Goal: Task Accomplishment & Management: Manage account settings

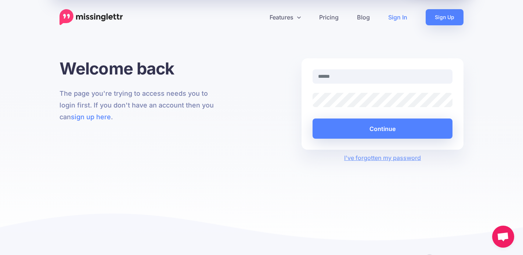
click at [400, 15] on link "Sign In" at bounding box center [397, 17] width 37 height 16
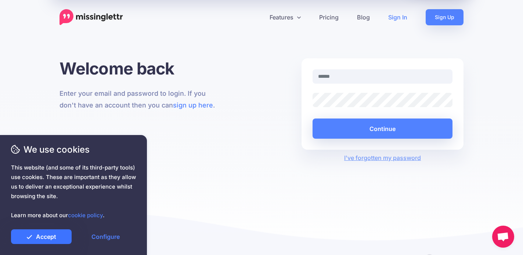
click at [44, 237] on link "Accept" at bounding box center [41, 237] width 61 height 15
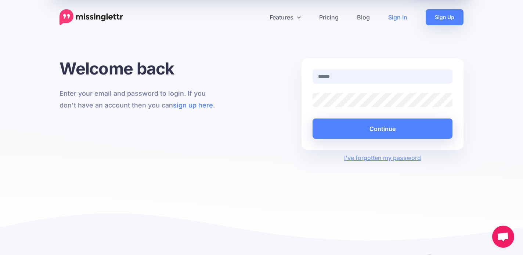
click at [328, 75] on input "text" at bounding box center [383, 76] width 140 height 14
type input "**********"
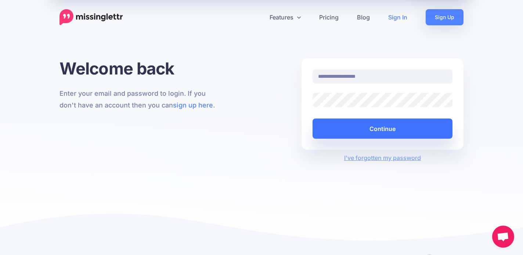
click at [385, 131] on button "Continue" at bounding box center [383, 129] width 140 height 20
click at [385, 129] on button "Continue" at bounding box center [383, 129] width 140 height 20
click at [378, 132] on button "Continue" at bounding box center [383, 129] width 140 height 20
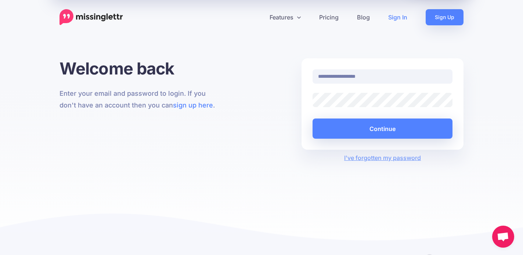
click at [399, 18] on link "Sign In" at bounding box center [397, 17] width 37 height 16
click at [400, 76] on input "**********" at bounding box center [383, 76] width 140 height 14
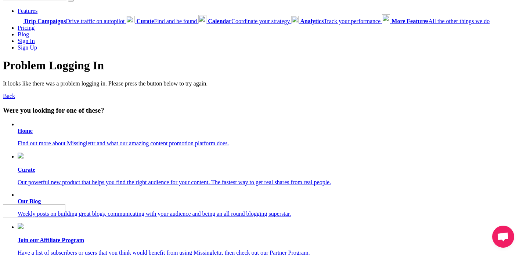
scroll to position [19, 0]
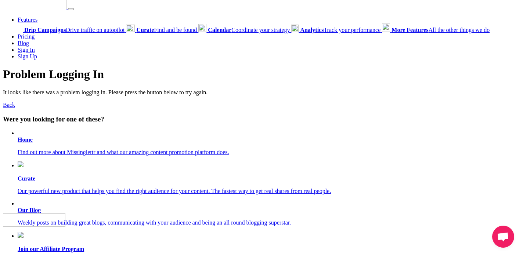
click at [25, 143] on b "Home" at bounding box center [25, 140] width 15 height 6
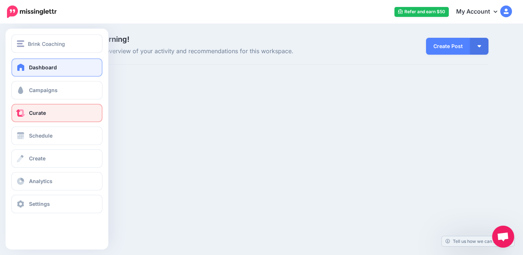
scroll to position [171, 0]
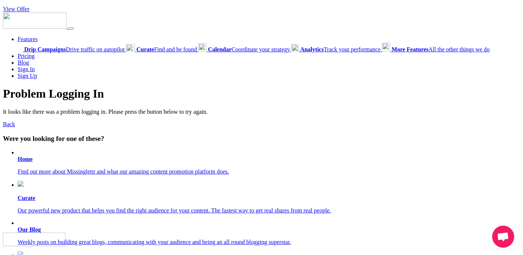
scroll to position [171, 0]
click at [7, 128] on link "Back" at bounding box center [9, 124] width 12 height 6
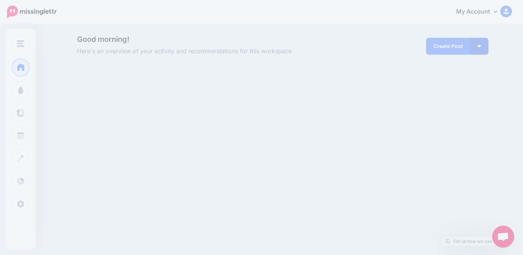
click at [439, 76] on div "Good morning! Here's an overview of your activity and recommendations for this …" at bounding box center [261, 58] width 523 height 67
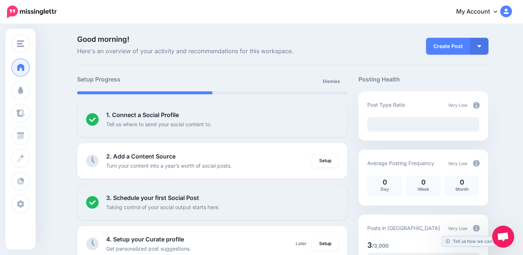
click at [494, 8] on link "My Account" at bounding box center [480, 12] width 63 height 18
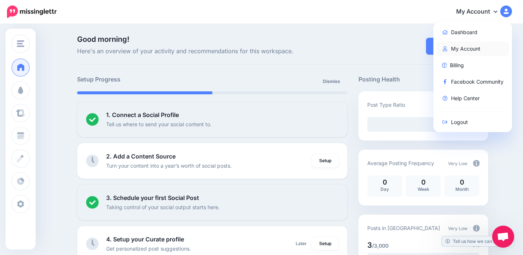
click at [465, 48] on link "My Account" at bounding box center [473, 49] width 73 height 14
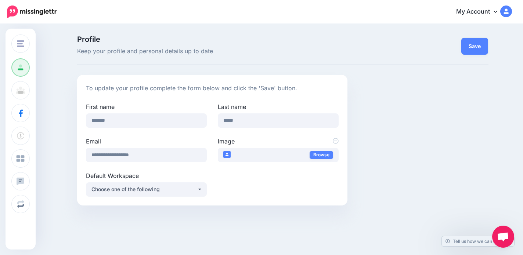
scroll to position [171, 0]
click at [507, 11] on img at bounding box center [506, 12] width 12 height 12
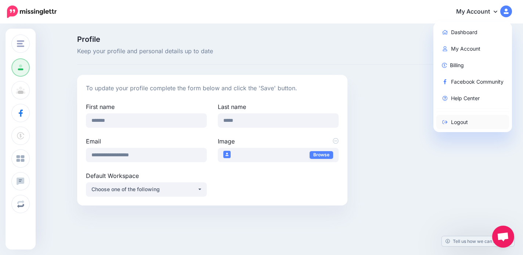
click at [464, 122] on link "Logout" at bounding box center [473, 122] width 73 height 14
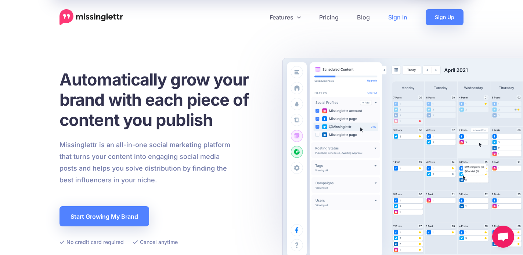
scroll to position [171, 0]
click at [395, 14] on link "Sign In" at bounding box center [397, 17] width 37 height 16
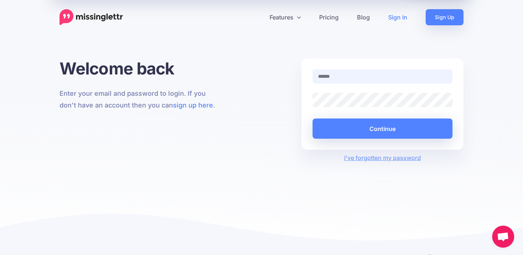
scroll to position [171, 0]
click at [439, 76] on body "View Offer Features Drip Campaigns Blog" at bounding box center [261, 153] width 523 height 306
type input "**********"
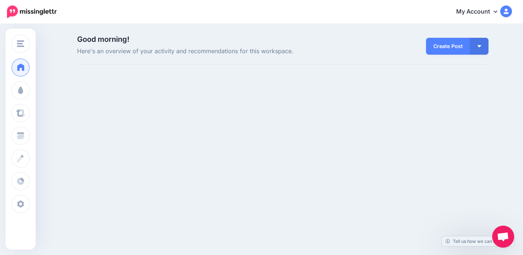
scroll to position [171, 0]
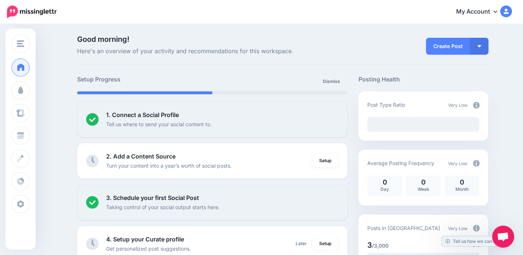
click at [476, 11] on link "My Account" at bounding box center [480, 12] width 63 height 18
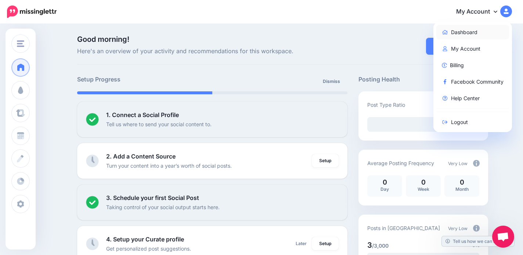
click at [465, 35] on link "Dashboard" at bounding box center [473, 32] width 73 height 14
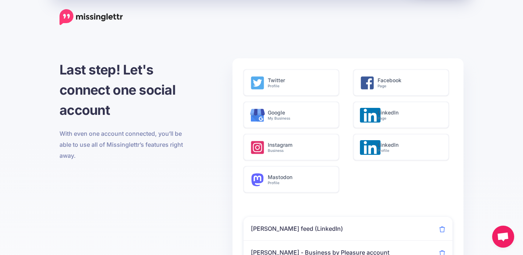
click at [78, 17] on img at bounding box center [92, 17] width 64 height 16
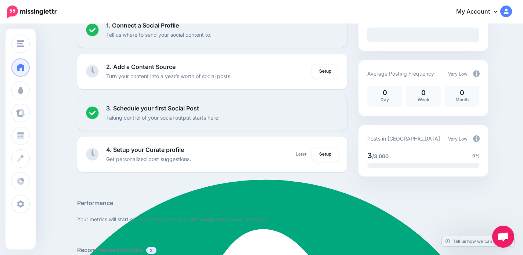
scroll to position [58, 0]
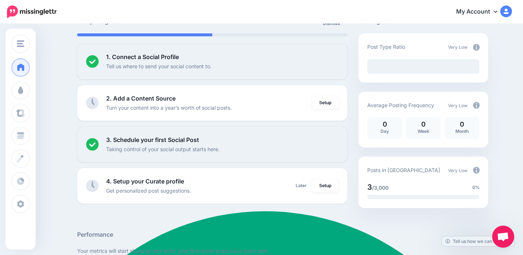
click at [508, 9] on img at bounding box center [506, 12] width 12 height 12
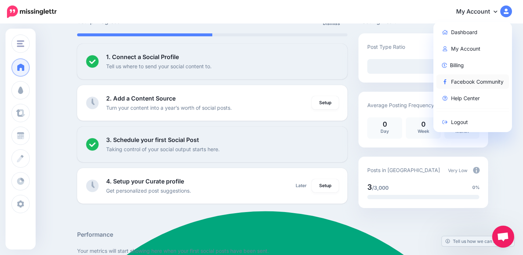
scroll to position [0, 0]
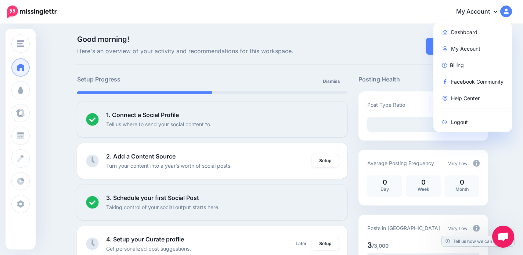
click at [507, 10] on img at bounding box center [506, 12] width 12 height 12
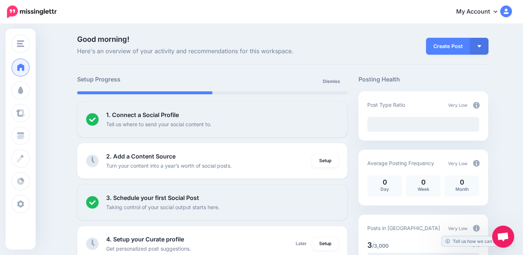
click at [507, 10] on img at bounding box center [506, 12] width 12 height 12
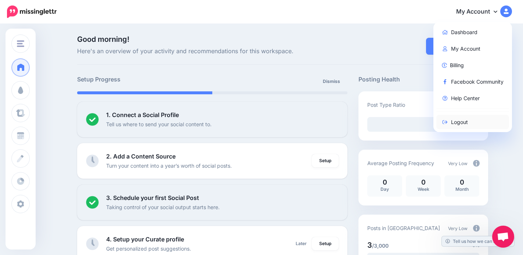
click at [459, 120] on link "Logout" at bounding box center [473, 122] width 73 height 14
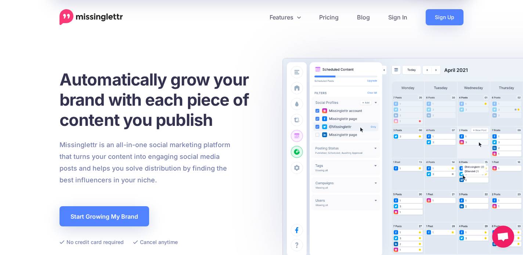
scroll to position [171, 0]
click at [397, 17] on link "Sign In" at bounding box center [397, 17] width 37 height 16
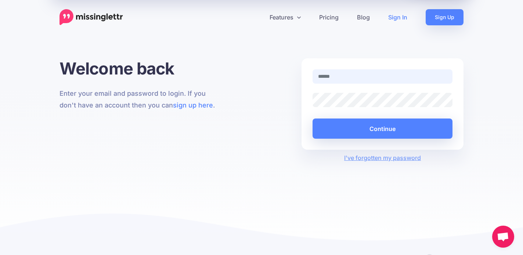
scroll to position [171, 0]
click at [330, 76] on input "text" at bounding box center [383, 76] width 140 height 14
type input "**********"
click at [349, 76] on input "text" at bounding box center [383, 76] width 140 height 14
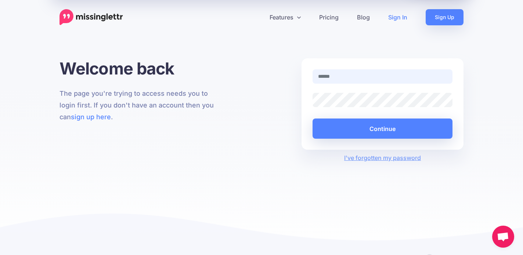
type input "**********"
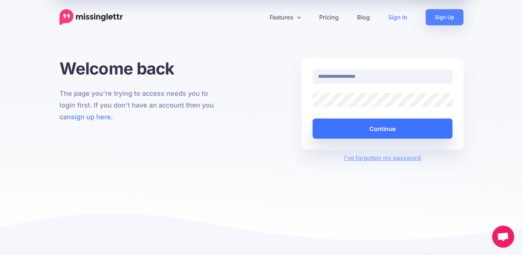
click at [371, 131] on button "Continue" at bounding box center [383, 129] width 140 height 20
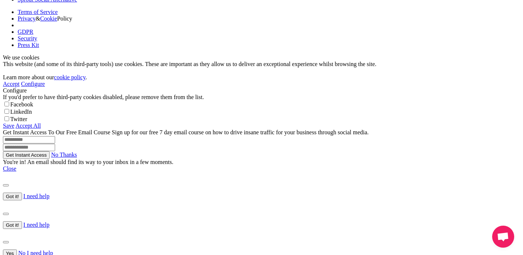
scroll to position [470, 0]
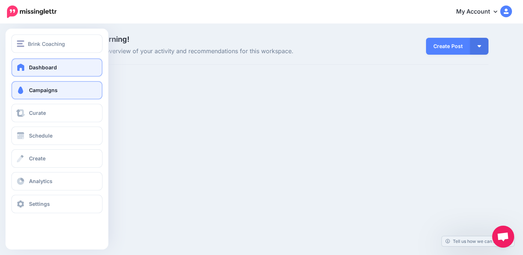
scroll to position [171, 0]
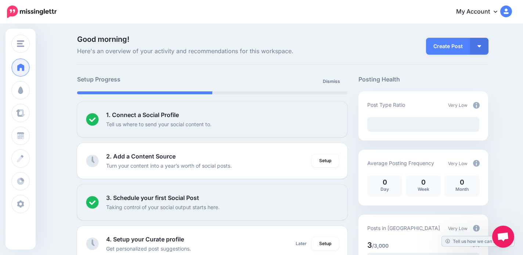
click at [11, 12] on img at bounding box center [32, 12] width 50 height 12
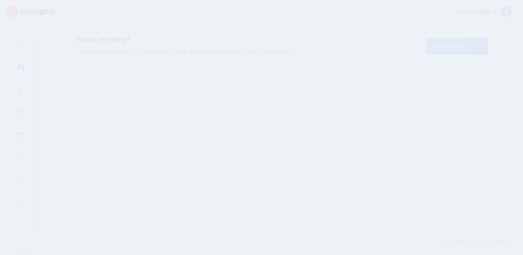
scroll to position [171, 0]
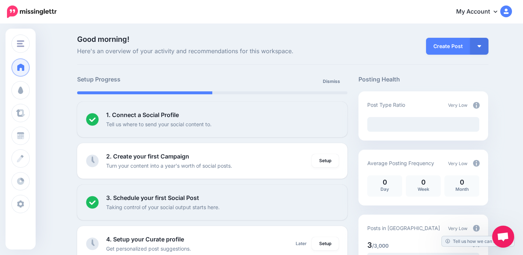
click at [505, 10] on img at bounding box center [506, 12] width 12 height 12
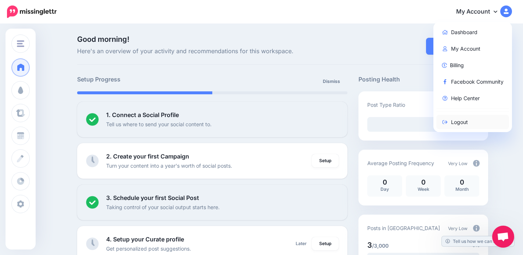
click at [462, 125] on link "Logout" at bounding box center [473, 122] width 73 height 14
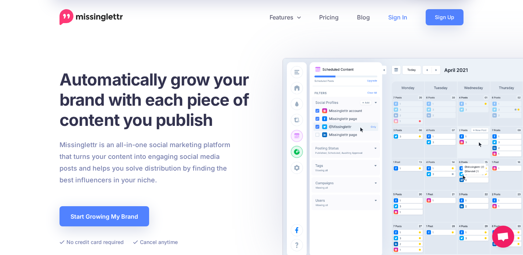
scroll to position [171, 0]
click at [401, 15] on link "Sign In" at bounding box center [397, 17] width 37 height 16
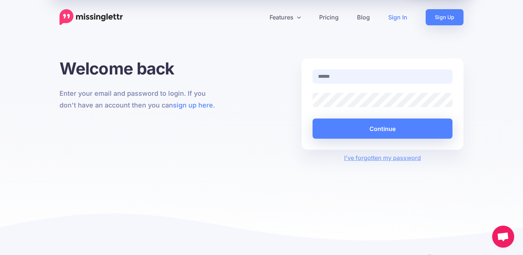
scroll to position [171, 0]
click at [398, 16] on link "Sign In" at bounding box center [397, 17] width 37 height 16
click at [348, 78] on input "text" at bounding box center [383, 76] width 140 height 14
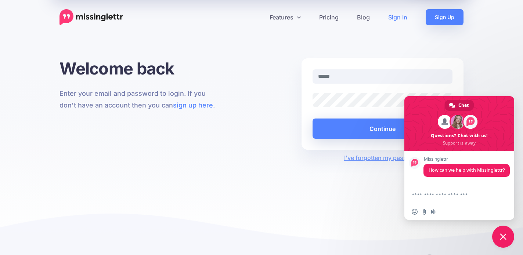
type textarea "**********"
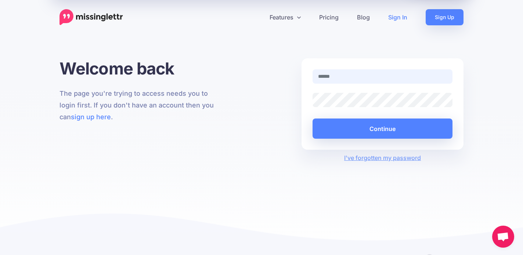
scroll to position [171, 0]
click at [352, 76] on input "text" at bounding box center [383, 76] width 140 height 14
type input "**********"
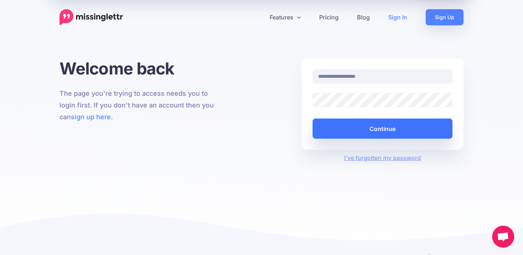
click at [367, 128] on button "Continue" at bounding box center [383, 129] width 140 height 20
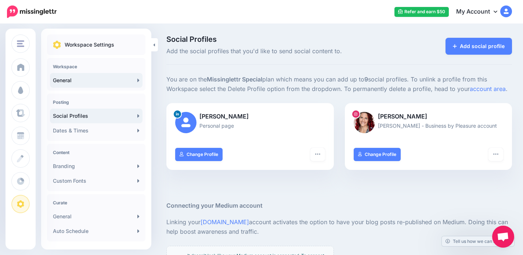
click at [65, 82] on link "General" at bounding box center [96, 80] width 93 height 15
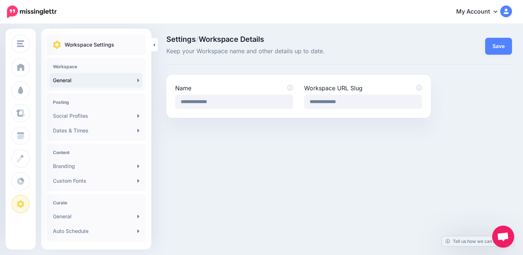
scroll to position [171, 0]
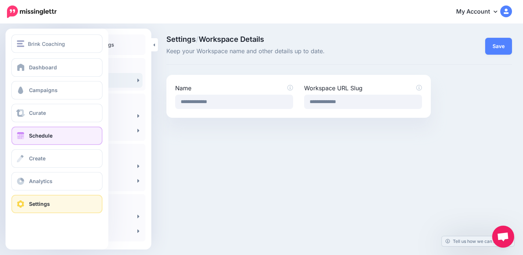
click at [31, 137] on span "Schedule" at bounding box center [41, 136] width 24 height 6
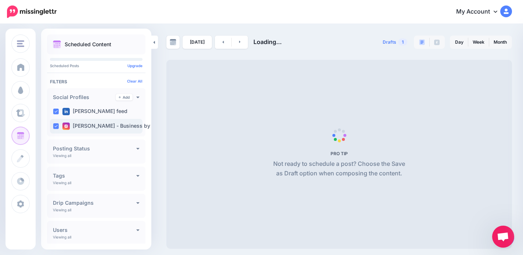
scroll to position [171, 0]
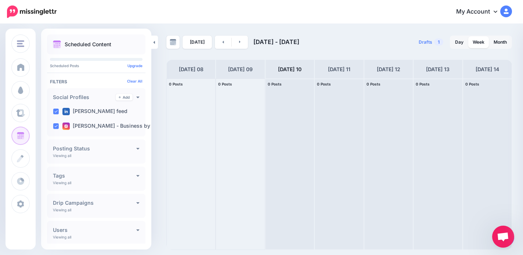
click at [505, 237] on span "Open chat" at bounding box center [503, 238] width 12 height 10
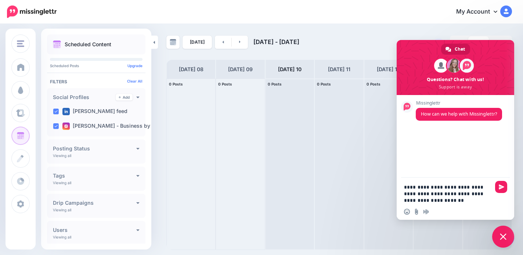
type textarea "**********"
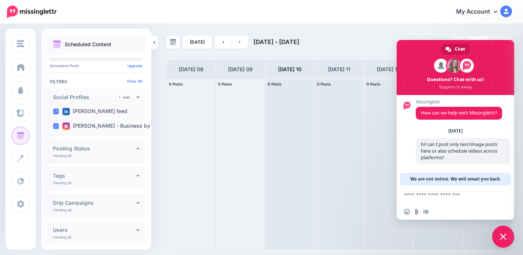
scroll to position [0, 0]
click at [30, 10] on img at bounding box center [32, 12] width 50 height 12
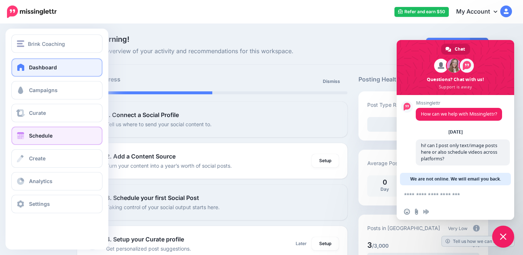
click at [34, 140] on link "Schedule" at bounding box center [56, 136] width 91 height 18
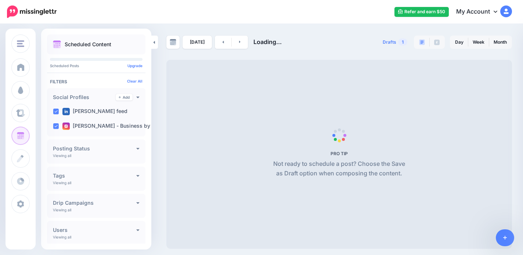
scroll to position [171, 0]
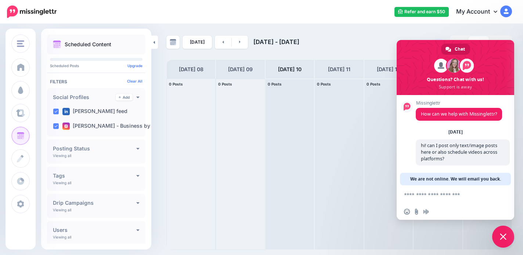
click at [248, 125] on div at bounding box center [240, 164] width 49 height 171
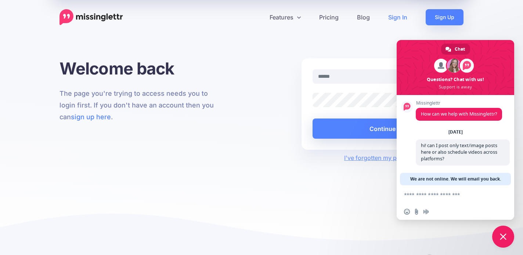
scroll to position [2, 0]
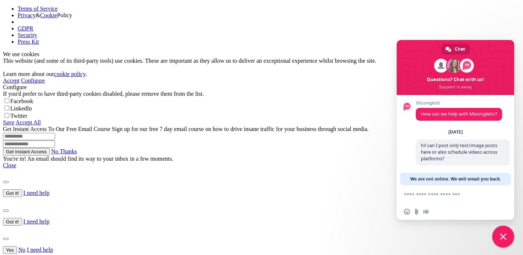
scroll to position [171, 0]
